Goal: Task Accomplishment & Management: Use online tool/utility

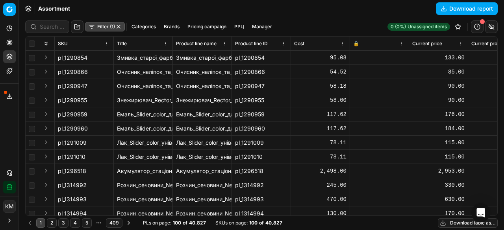
click at [446, 229] on div "1 2 3 4 5 More pages 409 PLs on page : 100 of 40,827 SKUs on page : 100 of 40,8…" at bounding box center [261, 223] width 472 height 14
click at [447, 224] on button "Download table as..." at bounding box center [468, 222] width 60 height 9
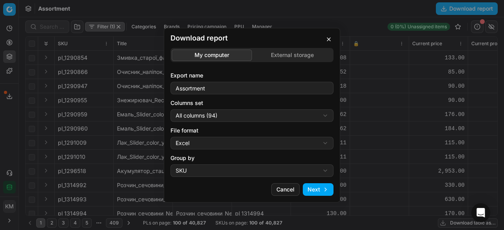
click at [306, 189] on button "Next" at bounding box center [318, 189] width 31 height 13
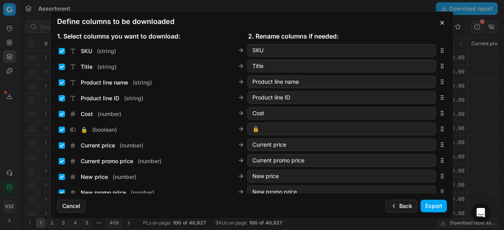
click at [429, 206] on button "Export" at bounding box center [433, 206] width 26 height 13
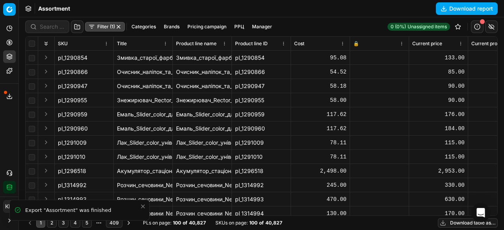
click at [6, 94] on button "Export service" at bounding box center [9, 96] width 13 height 13
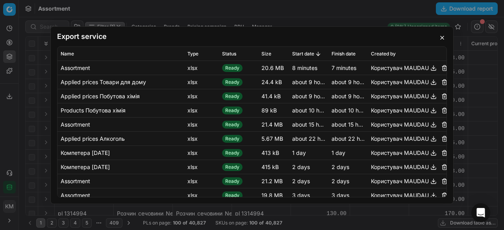
click at [429, 69] on button "button" at bounding box center [433, 67] width 9 height 9
click at [441, 42] on div "Export service Name Type Status Size Start date Finish date Created by Assortme…" at bounding box center [251, 115] width 403 height 178
click at [440, 39] on button "button" at bounding box center [441, 37] width 9 height 9
